Goal: Book appointment/travel/reservation

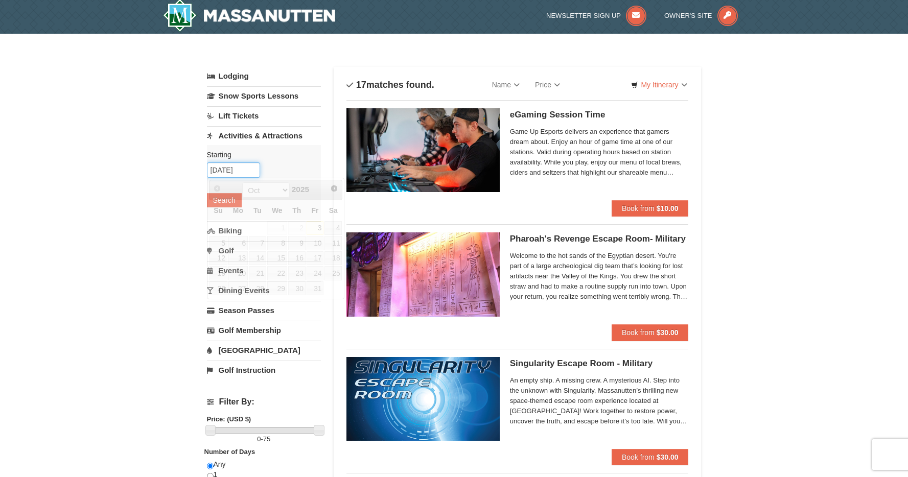
click at [241, 166] on input "[DATE]" at bounding box center [233, 169] width 53 height 15
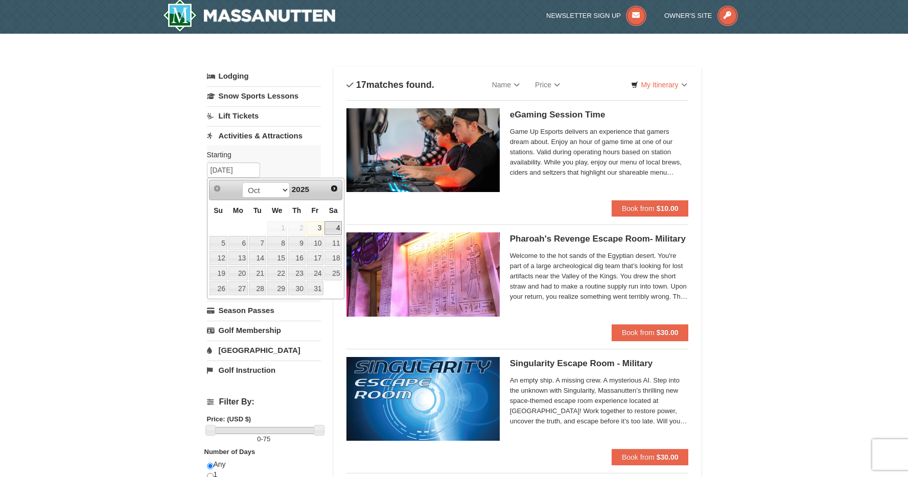
click at [334, 226] on link "4" at bounding box center [332, 228] width 17 height 14
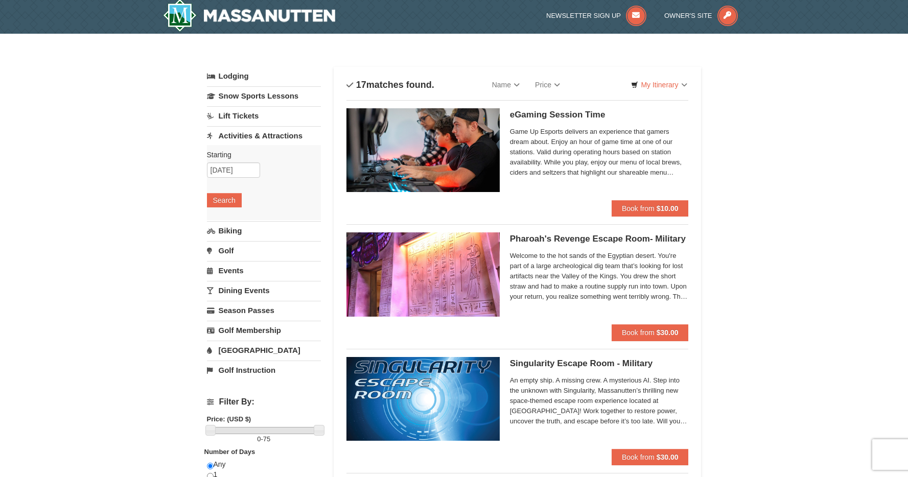
click at [236, 161] on div "Starting Please format dates MM/DD/YYYY Please format dates MM/DD/YYYY 10/04/20…" at bounding box center [264, 182] width 114 height 75
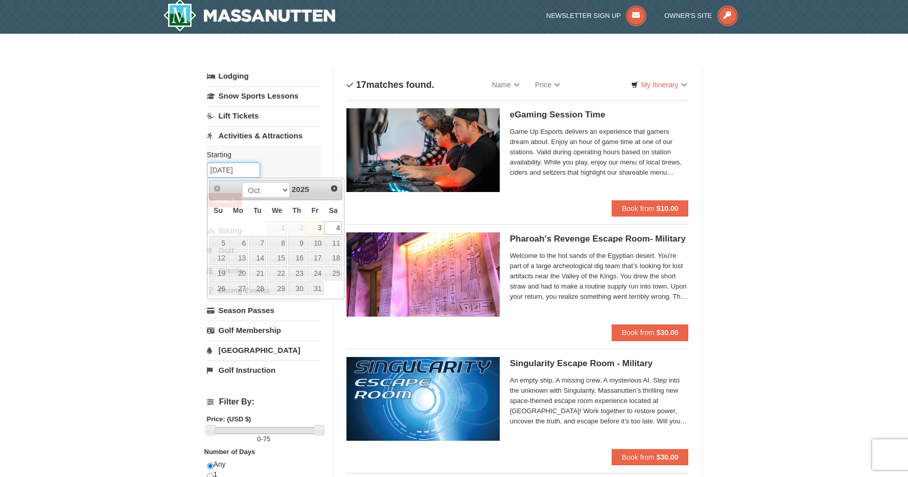
click at [236, 170] on input "10/04/2025" at bounding box center [233, 169] width 53 height 15
click at [317, 224] on link "3" at bounding box center [315, 228] width 17 height 14
type input "[DATE]"
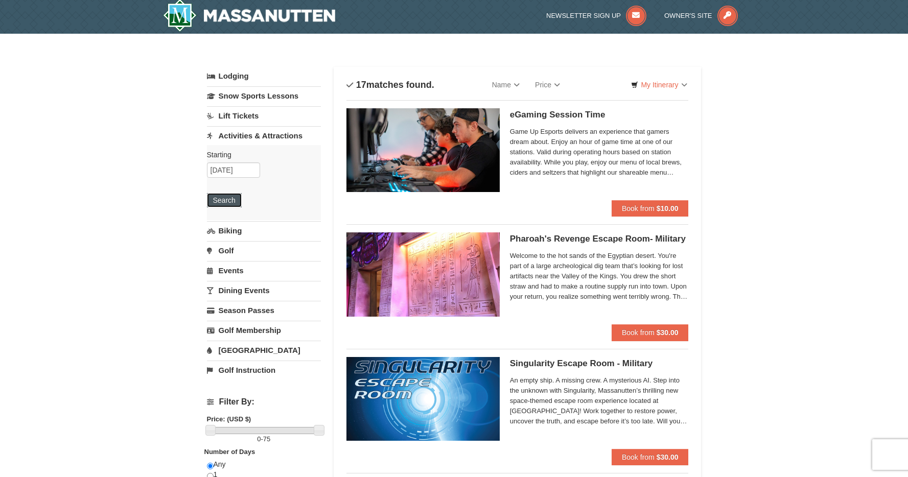
click at [228, 205] on button "Search" at bounding box center [224, 200] width 35 height 14
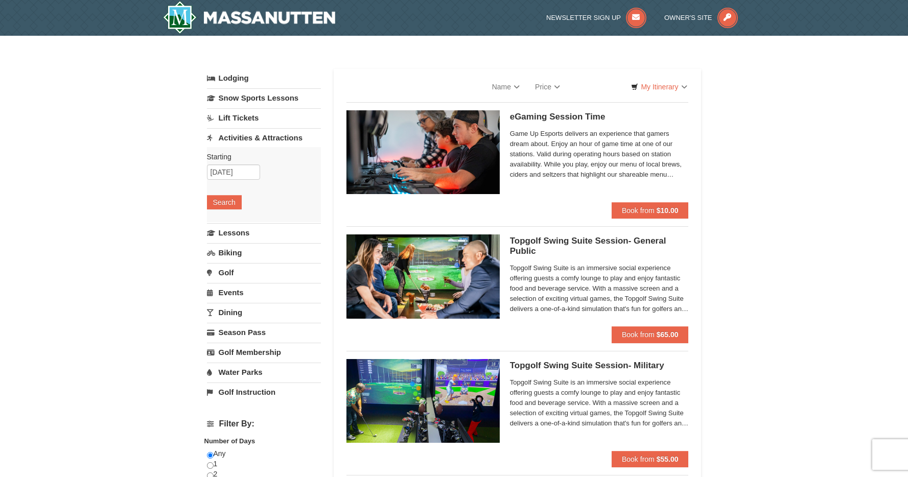
select select "10"
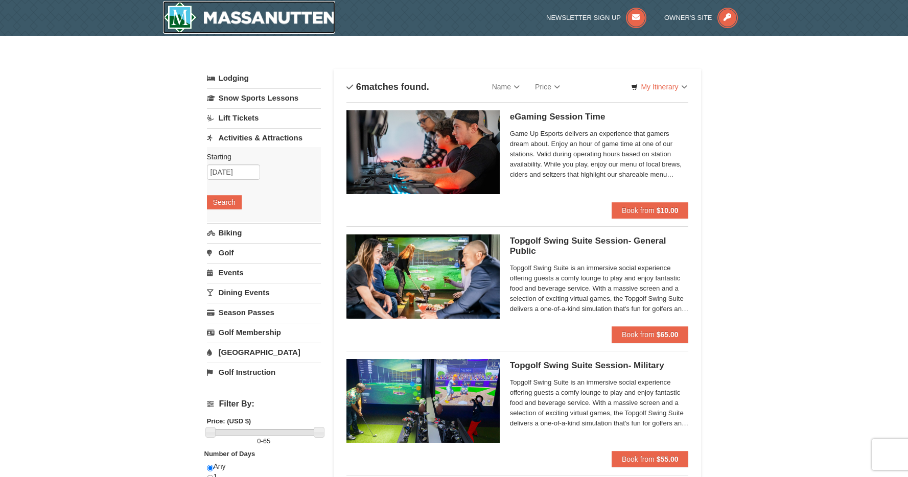
click at [307, 6] on img at bounding box center [249, 17] width 173 height 33
click at [301, 18] on img at bounding box center [249, 17] width 173 height 33
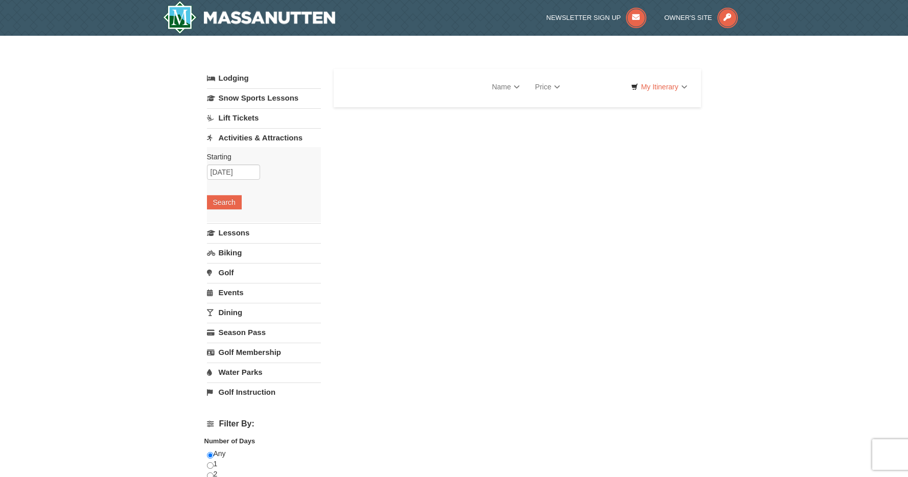
select select "10"
